Goal: Transaction & Acquisition: Book appointment/travel/reservation

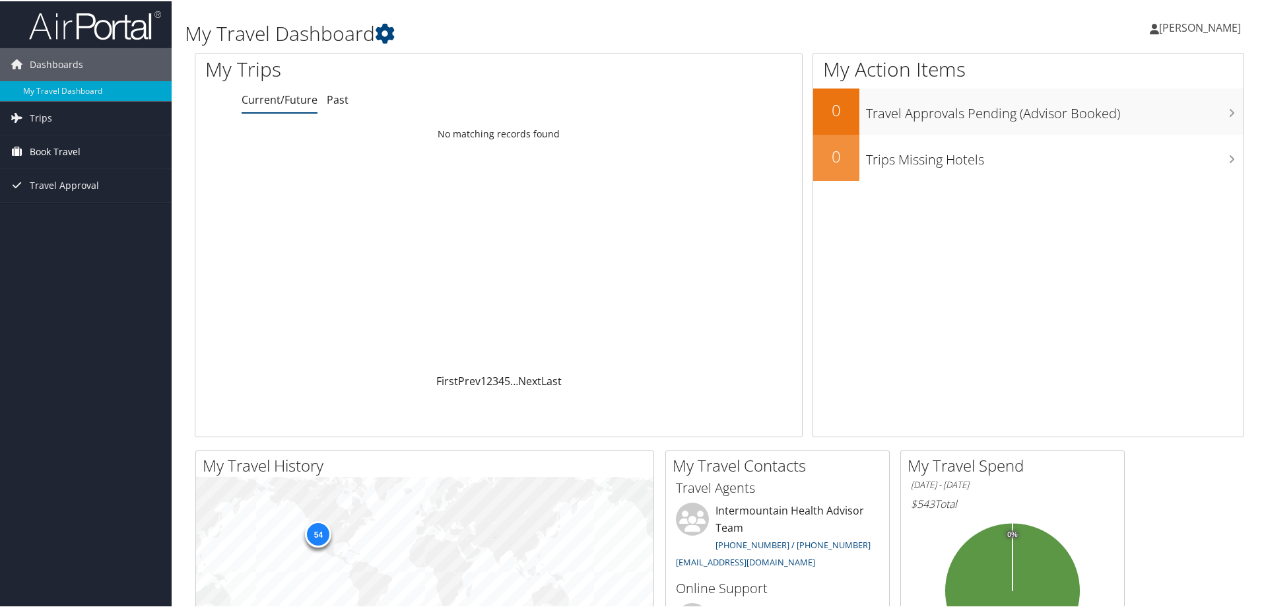
click at [57, 151] on span "Book Travel" at bounding box center [55, 150] width 51 height 33
click at [122, 212] on link "Book/Manage Online Trips" at bounding box center [86, 217] width 172 height 20
click at [45, 147] on span "Book Travel" at bounding box center [55, 150] width 51 height 33
click at [50, 208] on link "Book/Manage Online Trips" at bounding box center [86, 217] width 172 height 20
